Goal: Task Accomplishment & Management: Manage account settings

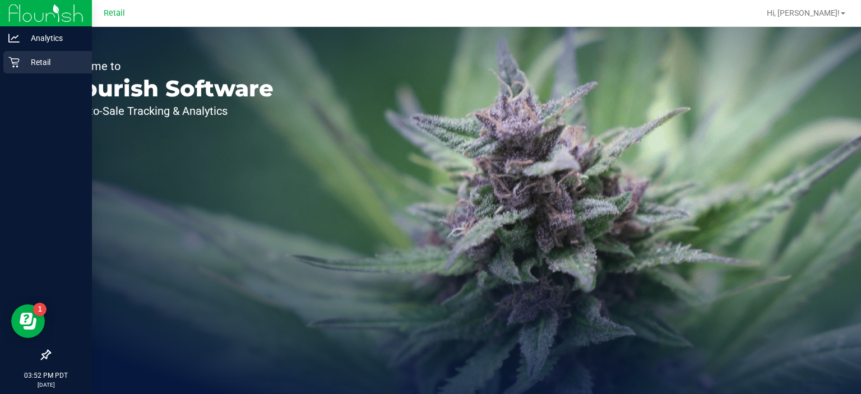
click at [16, 61] on icon at bounding box center [13, 62] width 11 height 11
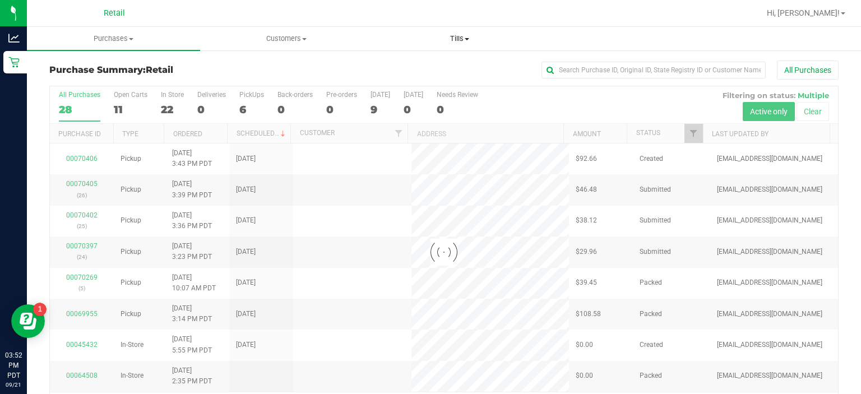
click at [467, 39] on span at bounding box center [467, 39] width 4 height 2
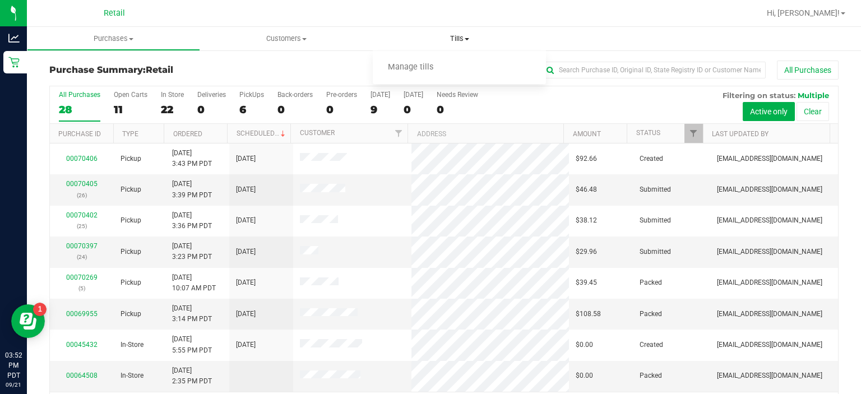
click at [421, 71] on span "Manage tills" at bounding box center [411, 68] width 76 height 10
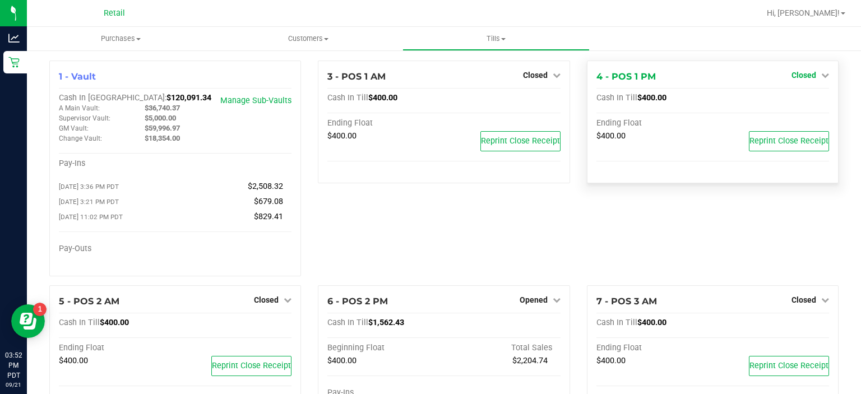
click at [810, 76] on link "Closed" at bounding box center [811, 75] width 38 height 9
click at [798, 100] on link "Open Till" at bounding box center [804, 98] width 30 height 9
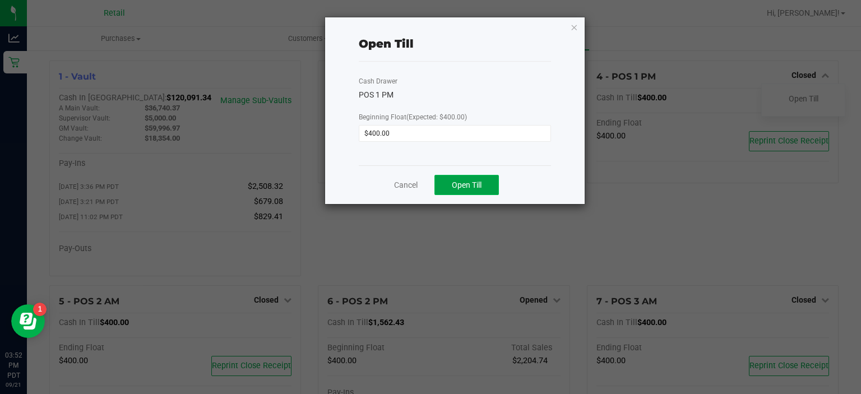
click at [465, 183] on span "Open Till" at bounding box center [467, 185] width 30 height 9
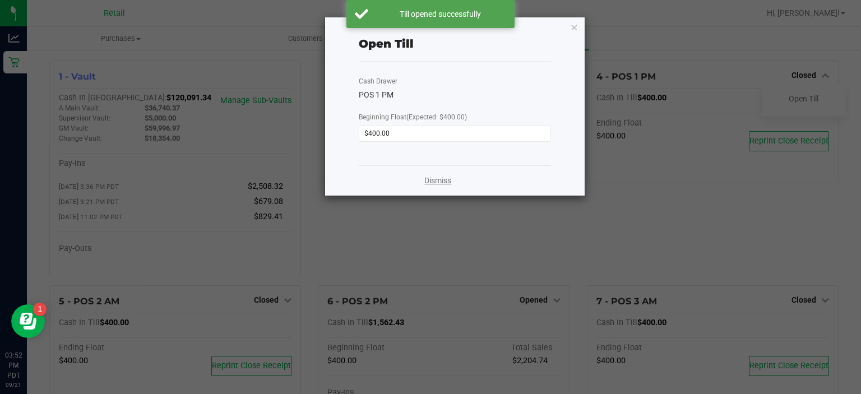
click at [447, 182] on link "Dismiss" at bounding box center [437, 181] width 27 height 12
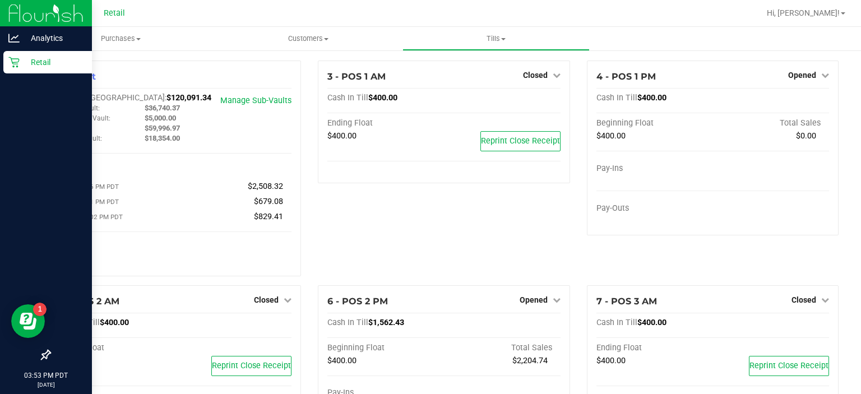
click at [1, 57] on link "Retail" at bounding box center [46, 63] width 92 height 24
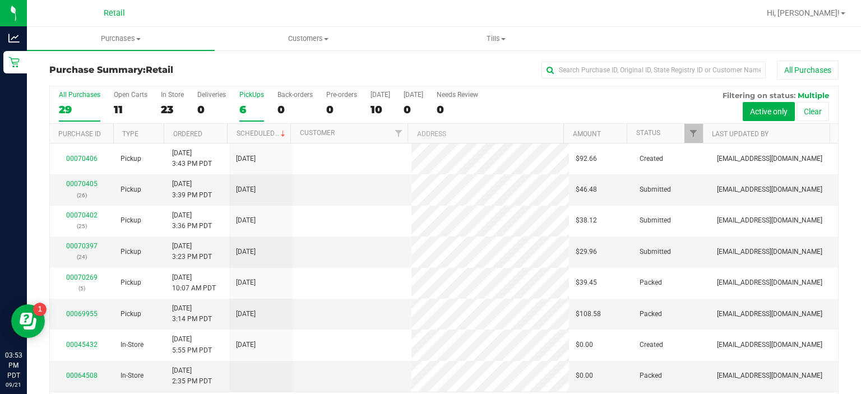
click at [247, 94] on div "PickUps" at bounding box center [251, 95] width 25 height 8
click at [0, 0] on input "PickUps 6" at bounding box center [0, 0] width 0 height 0
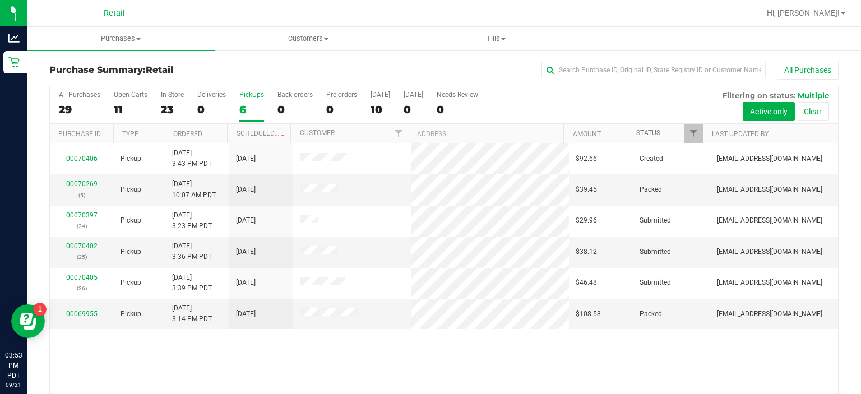
click at [644, 132] on link "Status" at bounding box center [648, 133] width 24 height 8
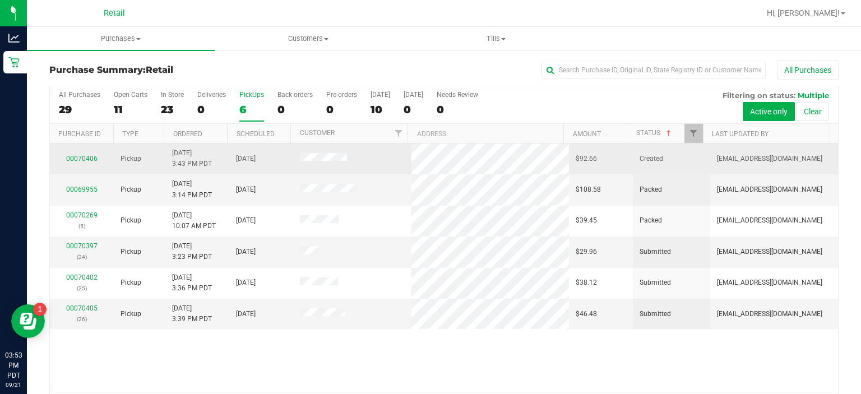
click at [633, 146] on td "Created" at bounding box center [671, 159] width 77 height 31
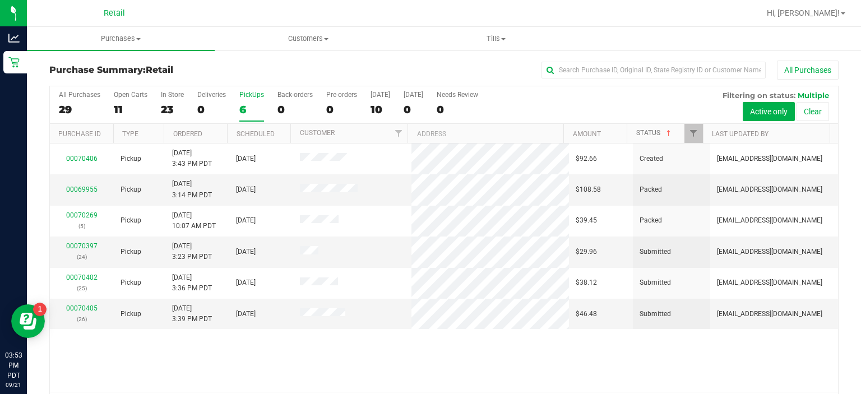
click at [642, 129] on link "Status" at bounding box center [654, 133] width 37 height 8
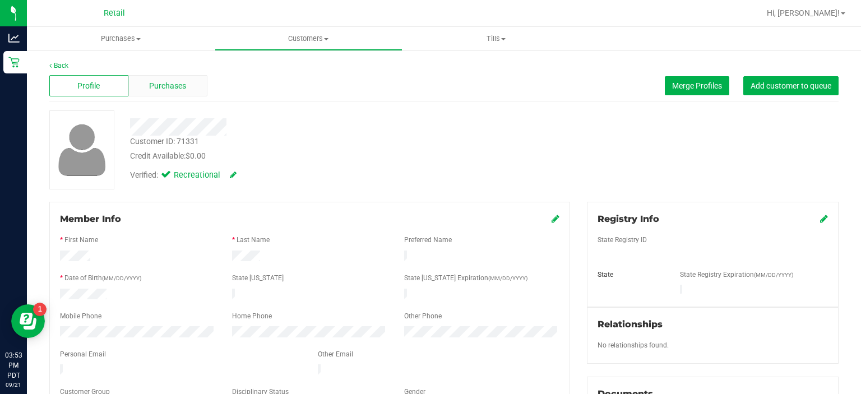
click at [176, 86] on span "Purchases" at bounding box center [167, 86] width 37 height 12
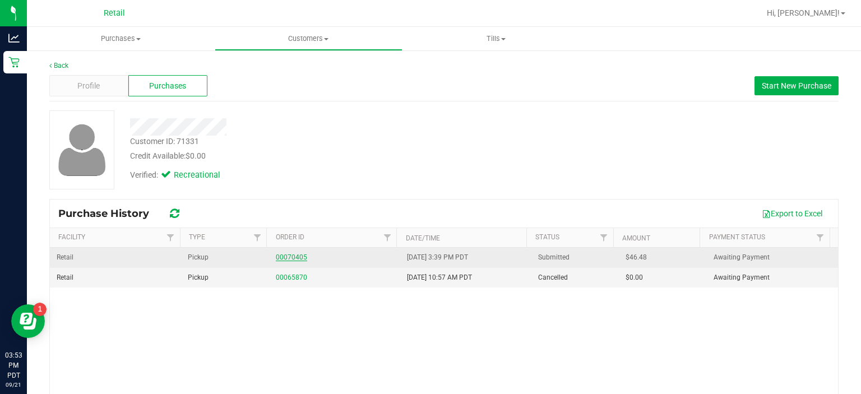
click at [279, 257] on link "00070405" at bounding box center [291, 257] width 31 height 8
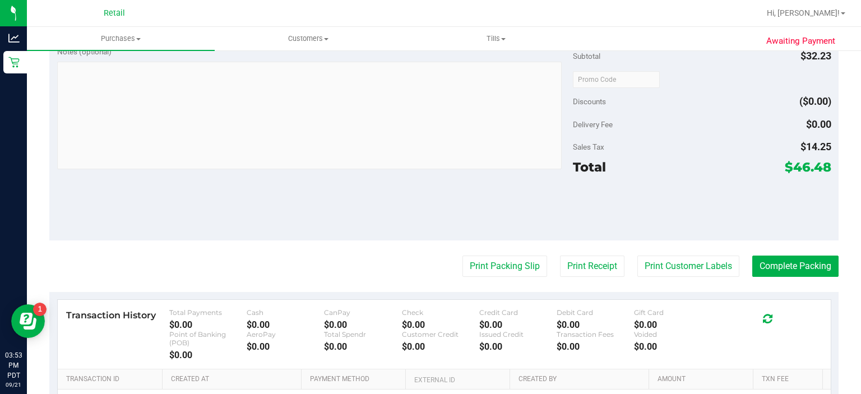
scroll to position [368, 0]
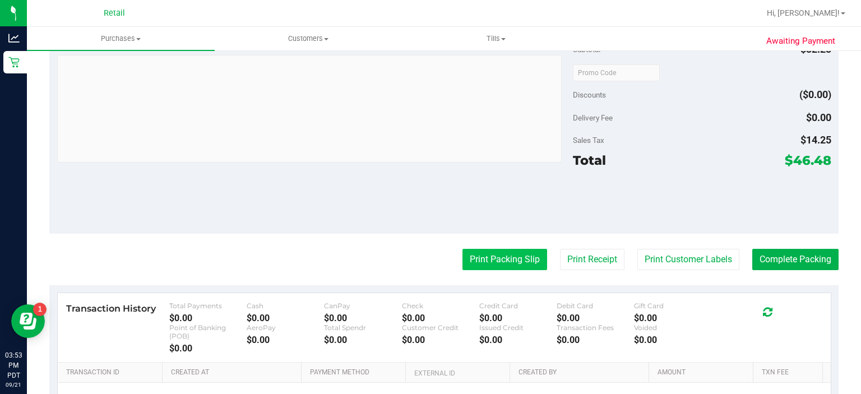
click at [469, 260] on button "Print Packing Slip" at bounding box center [505, 259] width 85 height 21
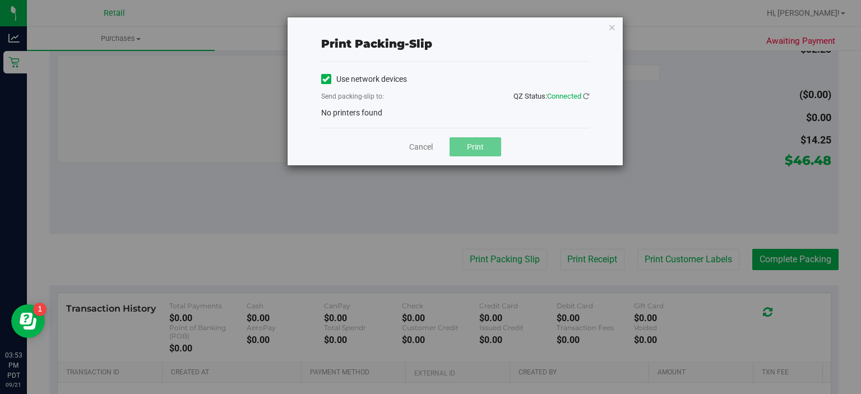
click at [325, 79] on icon at bounding box center [325, 79] width 7 height 0
click at [0, 0] on input "Use network devices" at bounding box center [0, 0] width 0 height 0
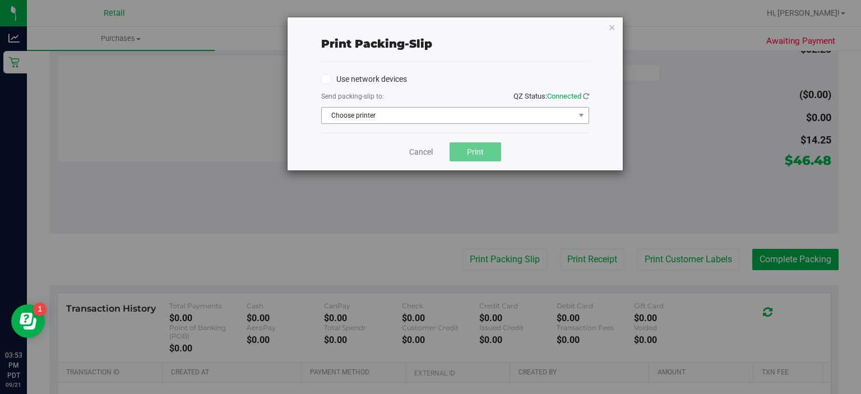
click at [415, 118] on span "Choose printer" at bounding box center [448, 116] width 253 height 16
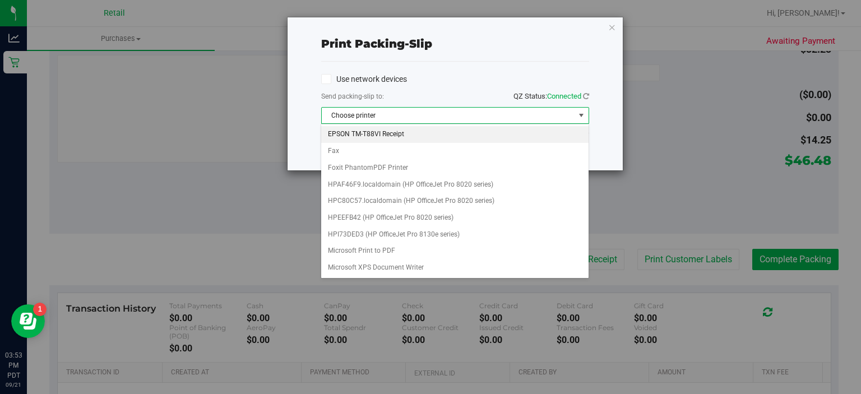
click at [435, 133] on li "EPSON TM-T88VI Receipt" at bounding box center [454, 134] width 267 height 17
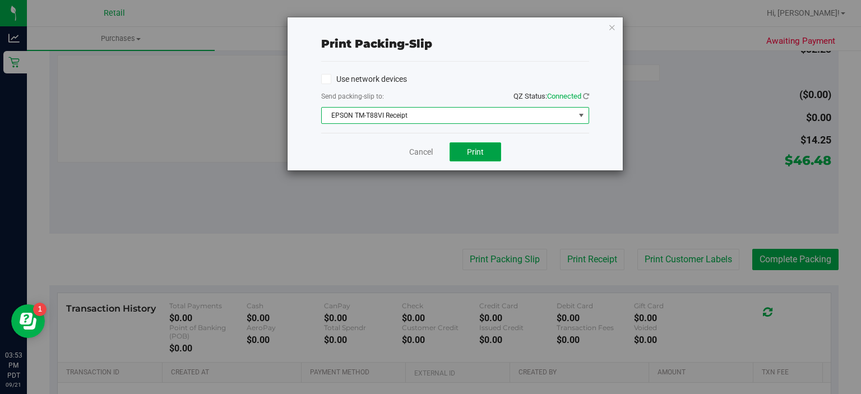
click at [477, 150] on span "Print" at bounding box center [475, 151] width 17 height 9
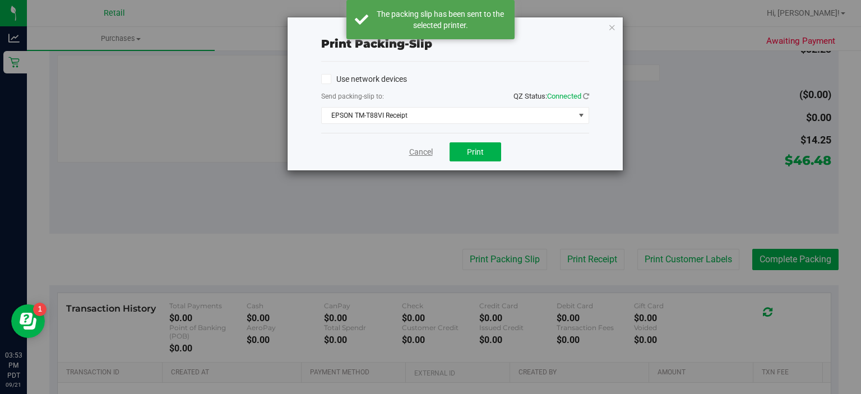
click at [414, 147] on link "Cancel" at bounding box center [421, 152] width 24 height 12
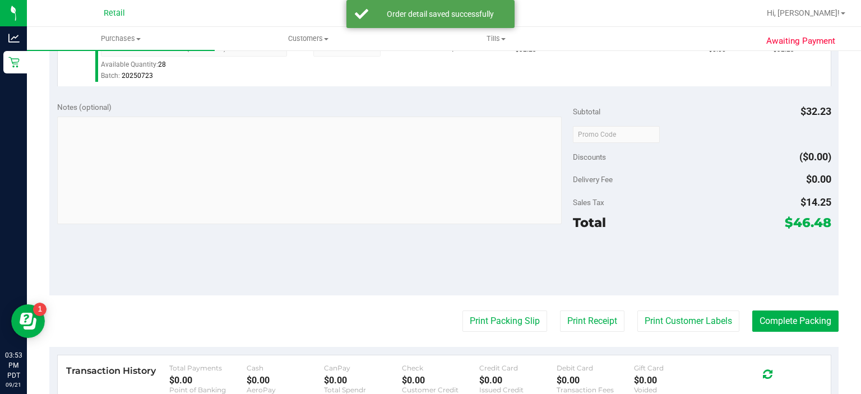
scroll to position [338, 0]
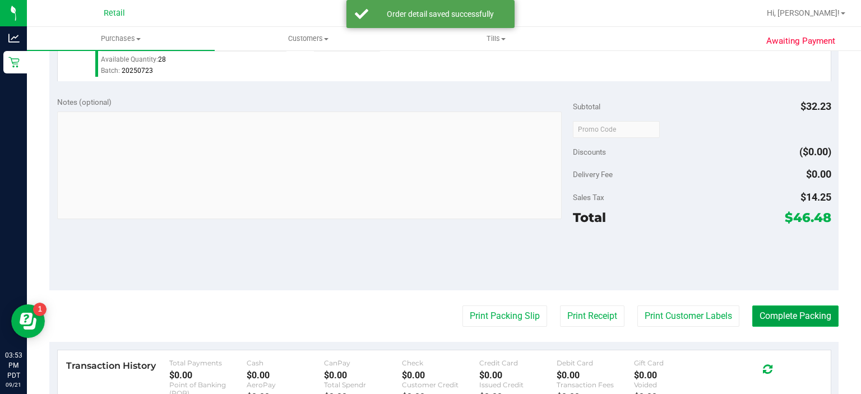
click at [813, 308] on button "Complete Packing" at bounding box center [795, 316] width 86 height 21
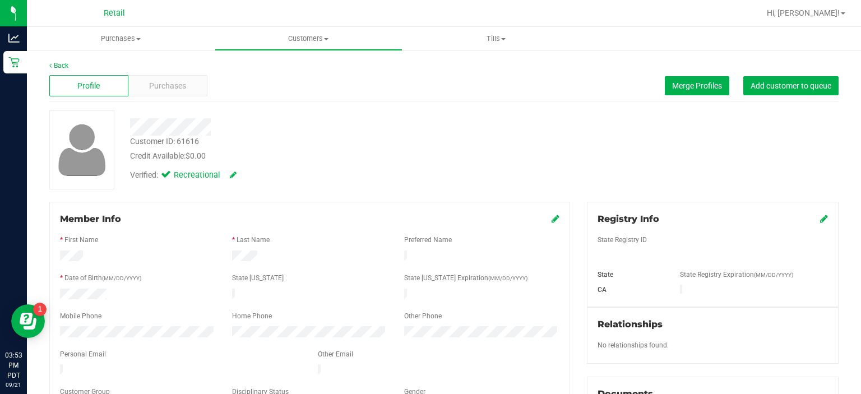
click at [169, 90] on span "Purchases" at bounding box center [167, 86] width 37 height 12
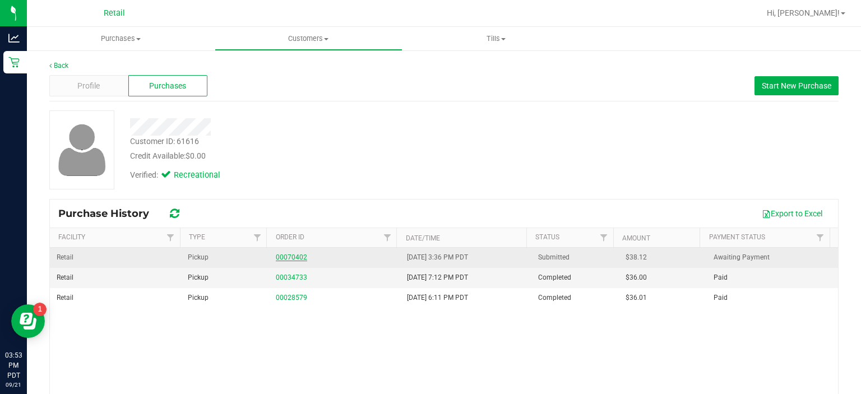
click at [288, 256] on link "00070402" at bounding box center [291, 257] width 31 height 8
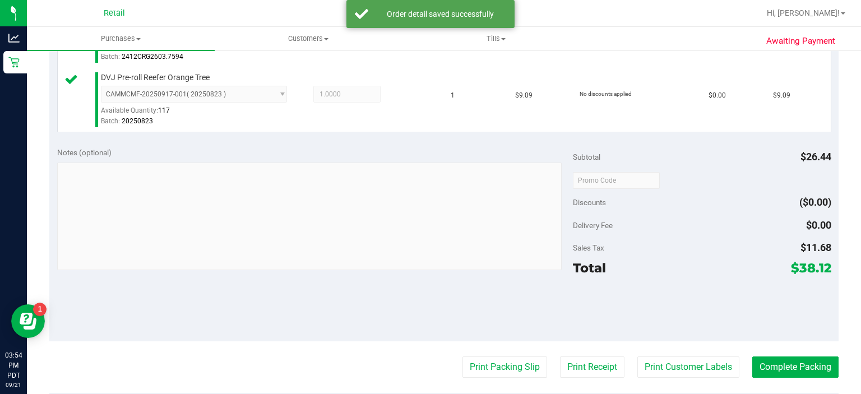
scroll to position [355, 0]
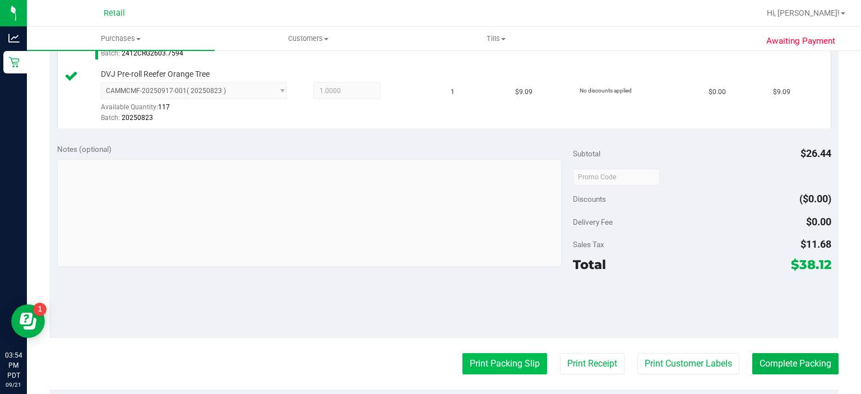
click at [489, 353] on button "Print Packing Slip" at bounding box center [505, 363] width 85 height 21
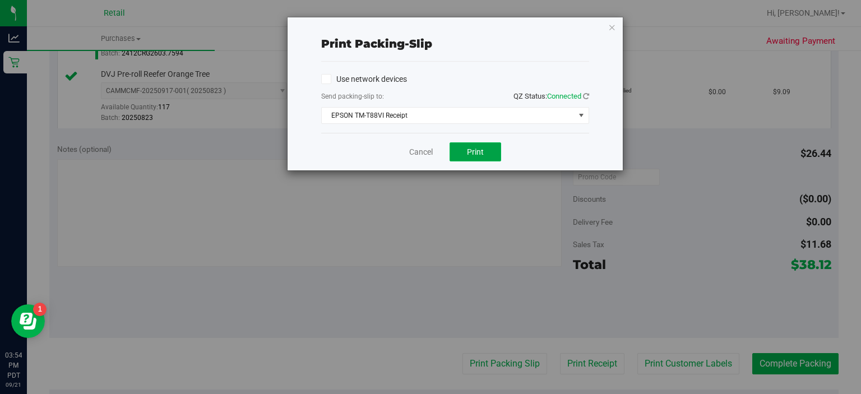
click at [468, 145] on button "Print" at bounding box center [476, 151] width 52 height 19
click at [424, 151] on link "Cancel" at bounding box center [421, 152] width 24 height 12
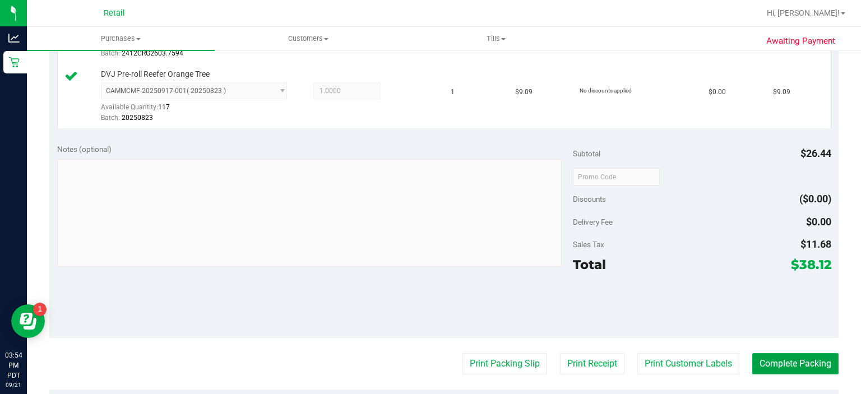
click at [805, 359] on button "Complete Packing" at bounding box center [795, 363] width 86 height 21
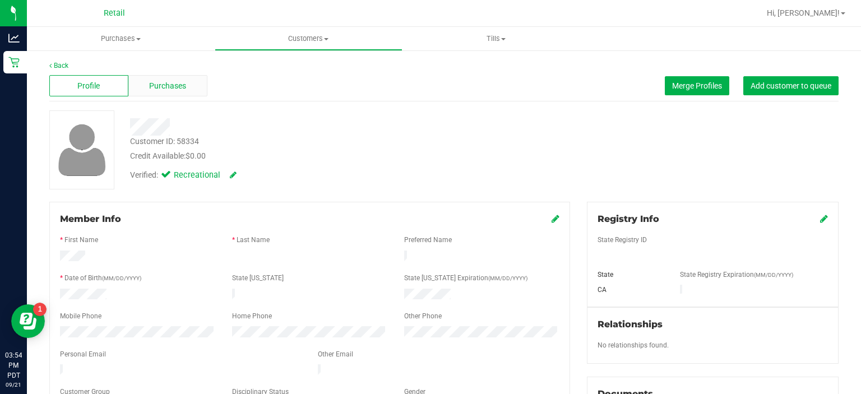
click at [183, 83] on span "Purchases" at bounding box center [167, 86] width 37 height 12
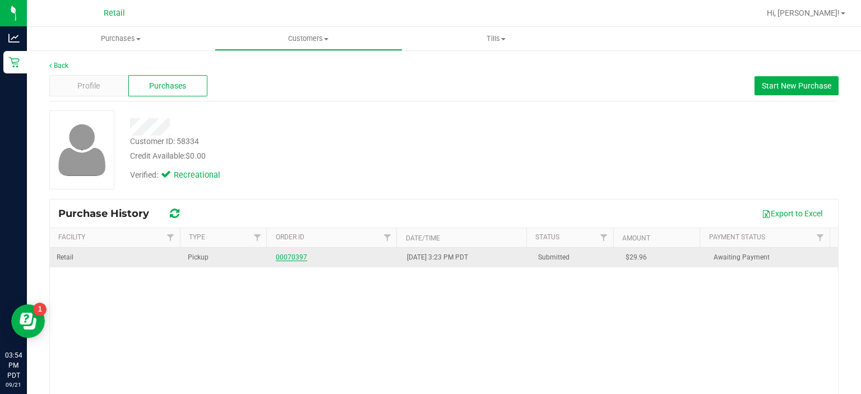
click at [297, 255] on link "00070397" at bounding box center [291, 257] width 31 height 8
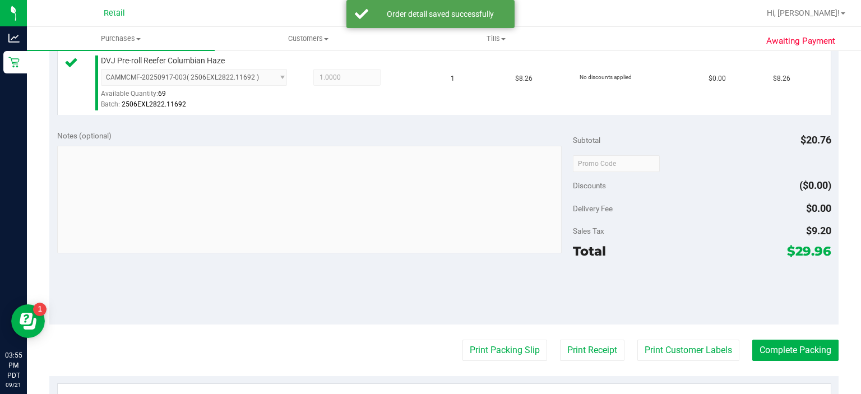
scroll to position [377, 0]
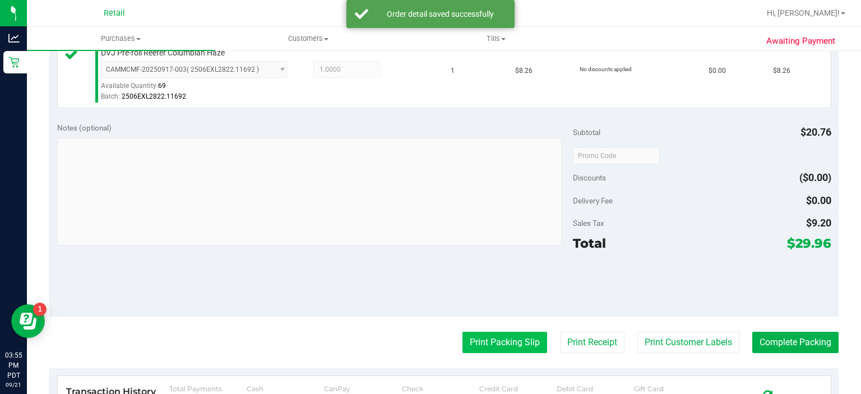
click at [502, 343] on button "Print Packing Slip" at bounding box center [505, 342] width 85 height 21
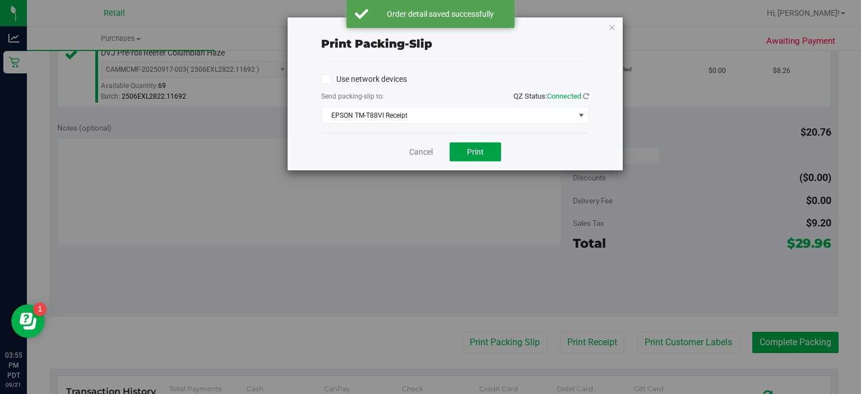
click at [480, 144] on button "Print" at bounding box center [476, 151] width 52 height 19
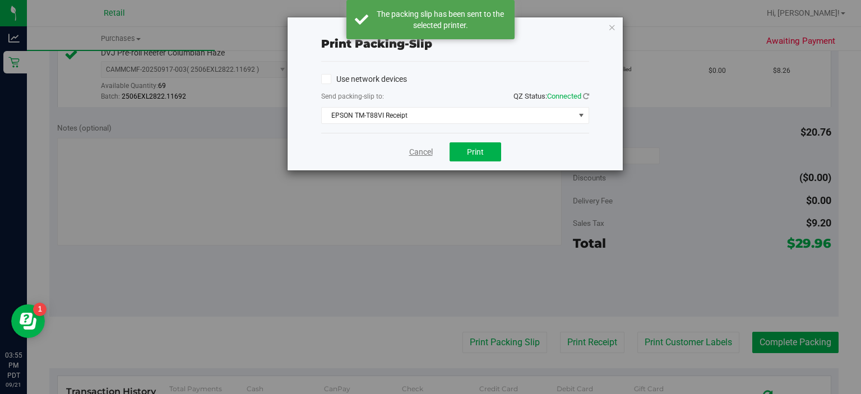
click at [419, 148] on link "Cancel" at bounding box center [421, 152] width 24 height 12
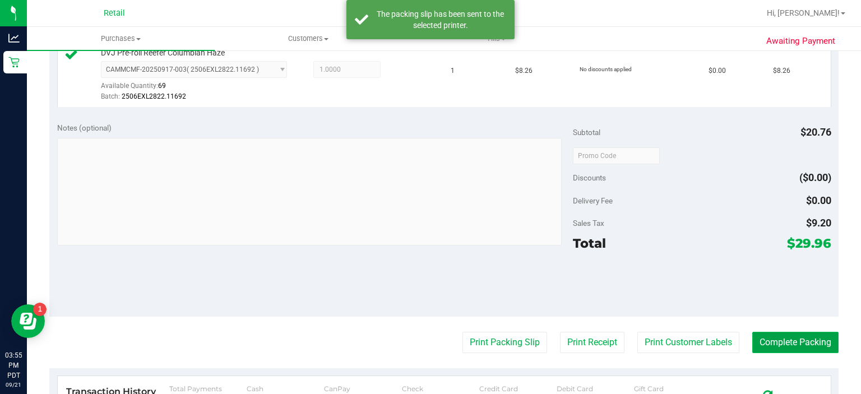
click at [802, 333] on button "Complete Packing" at bounding box center [795, 342] width 86 height 21
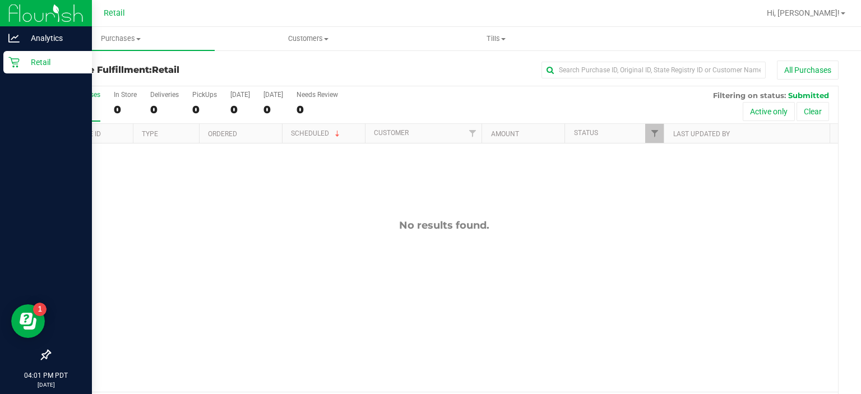
click at [22, 52] on div "Retail" at bounding box center [47, 62] width 89 height 22
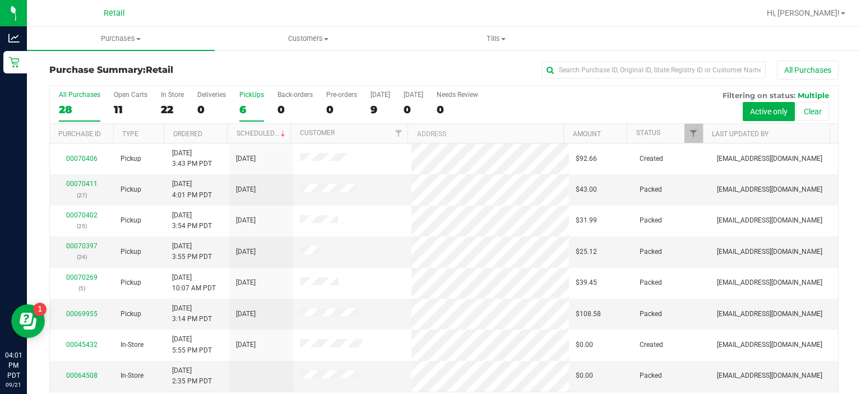
click at [242, 101] on label "PickUps 6" at bounding box center [251, 106] width 25 height 31
click at [0, 0] on input "PickUps 6" at bounding box center [0, 0] width 0 height 0
